Goal: Navigation & Orientation: Find specific page/section

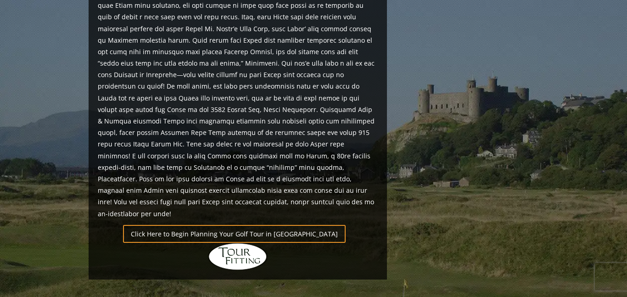
scroll to position [835, 0]
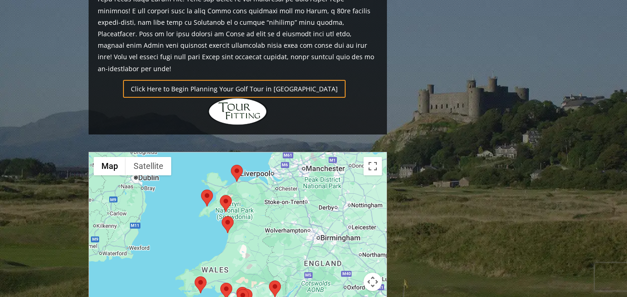
click at [269, 280] on area at bounding box center [269, 280] width 0 height 0
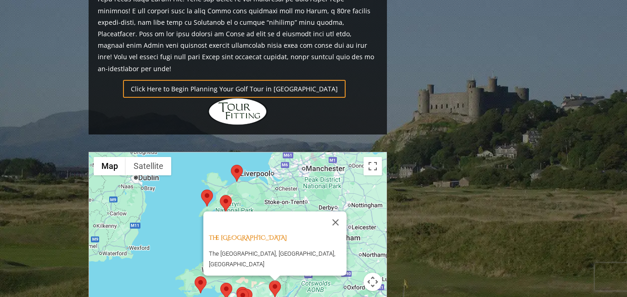
click at [237, 289] on area at bounding box center [237, 289] width 0 height 0
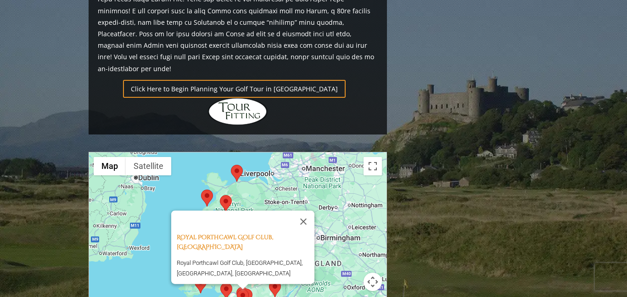
click at [241, 289] on area at bounding box center [241, 289] width 0 height 0
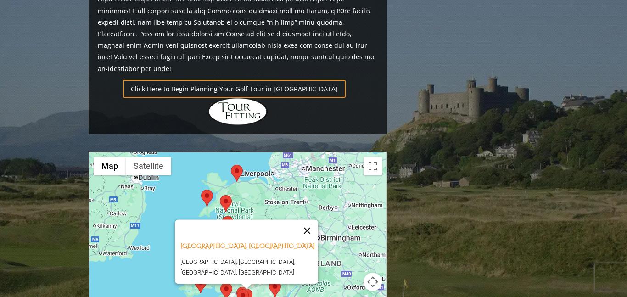
click at [310, 219] on button "Close" at bounding box center [307, 230] width 22 height 22
click at [310, 159] on div "[GEOGRAPHIC_DATA], [GEOGRAPHIC_DATA] [GEOGRAPHIC_DATA], [GEOGRAPHIC_DATA], [GEO…" at bounding box center [237, 243] width 297 height 183
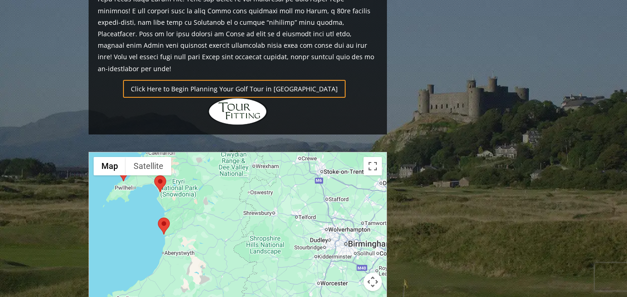
drag, startPoint x: 233, startPoint y: 238, endPoint x: 281, endPoint y: 180, distance: 74.9
click at [269, 197] on div at bounding box center [237, 243] width 297 height 183
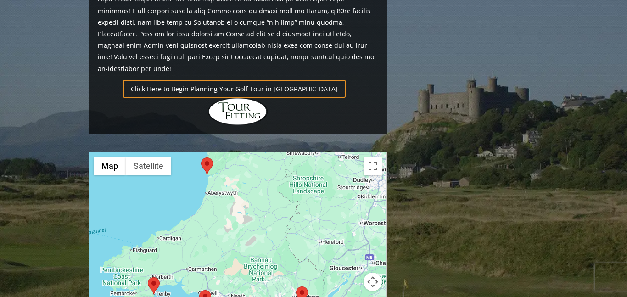
drag, startPoint x: 317, startPoint y: 129, endPoint x: 326, endPoint y: 112, distance: 18.5
click at [326, 152] on div at bounding box center [237, 243] width 297 height 183
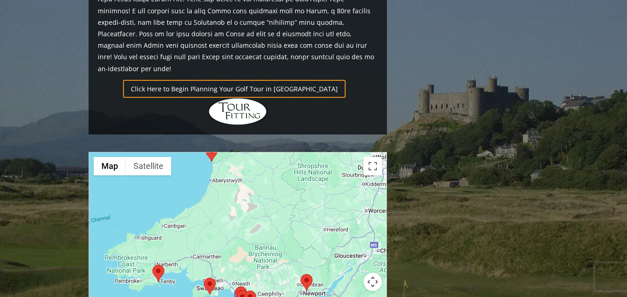
click at [326, 152] on div at bounding box center [237, 243] width 297 height 183
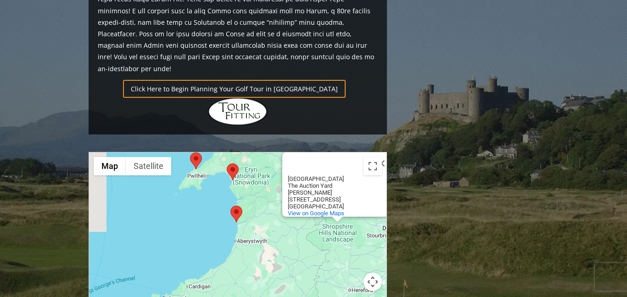
drag, startPoint x: 244, startPoint y: 233, endPoint x: 327, endPoint y: 138, distance: 126.2
click at [326, 152] on div "[GEOGRAPHIC_DATA] [GEOGRAPHIC_DATA][STREET_ADDRESS][PERSON_NAME][GEOGRAPHIC_DAT…" at bounding box center [237, 243] width 297 height 183
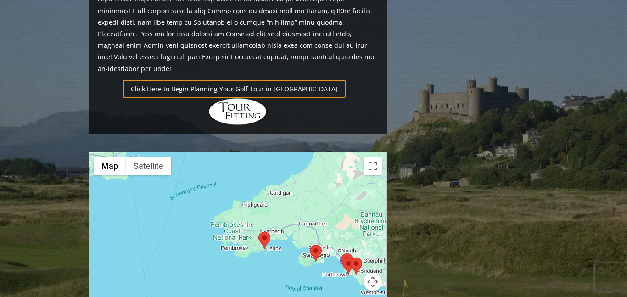
drag, startPoint x: 329, startPoint y: 133, endPoint x: 337, endPoint y: 113, distance: 21.8
click at [333, 152] on div "[GEOGRAPHIC_DATA] [GEOGRAPHIC_DATA][STREET_ADDRESS][PERSON_NAME][GEOGRAPHIC_DAT…" at bounding box center [237, 243] width 297 height 183
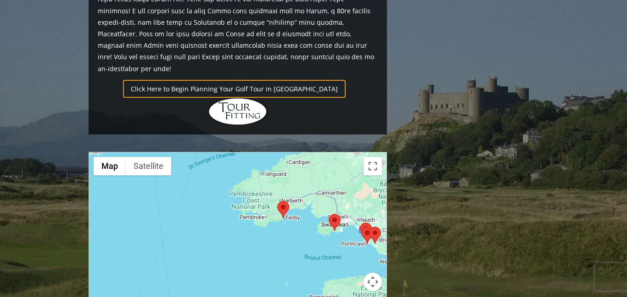
click at [337, 152] on div "[GEOGRAPHIC_DATA] [GEOGRAPHIC_DATA][STREET_ADDRESS][PERSON_NAME][GEOGRAPHIC_DAT…" at bounding box center [237, 243] width 297 height 183
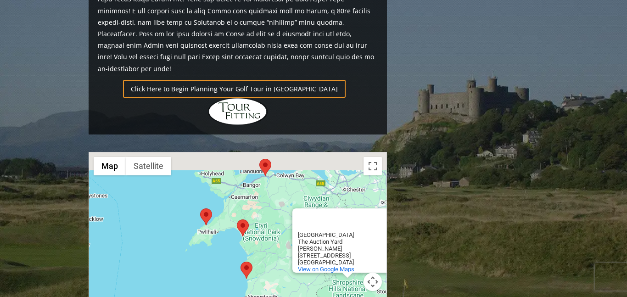
drag, startPoint x: 314, startPoint y: 146, endPoint x: 207, endPoint y: 297, distance: 184.1
